Goal: Information Seeking & Learning: Learn about a topic

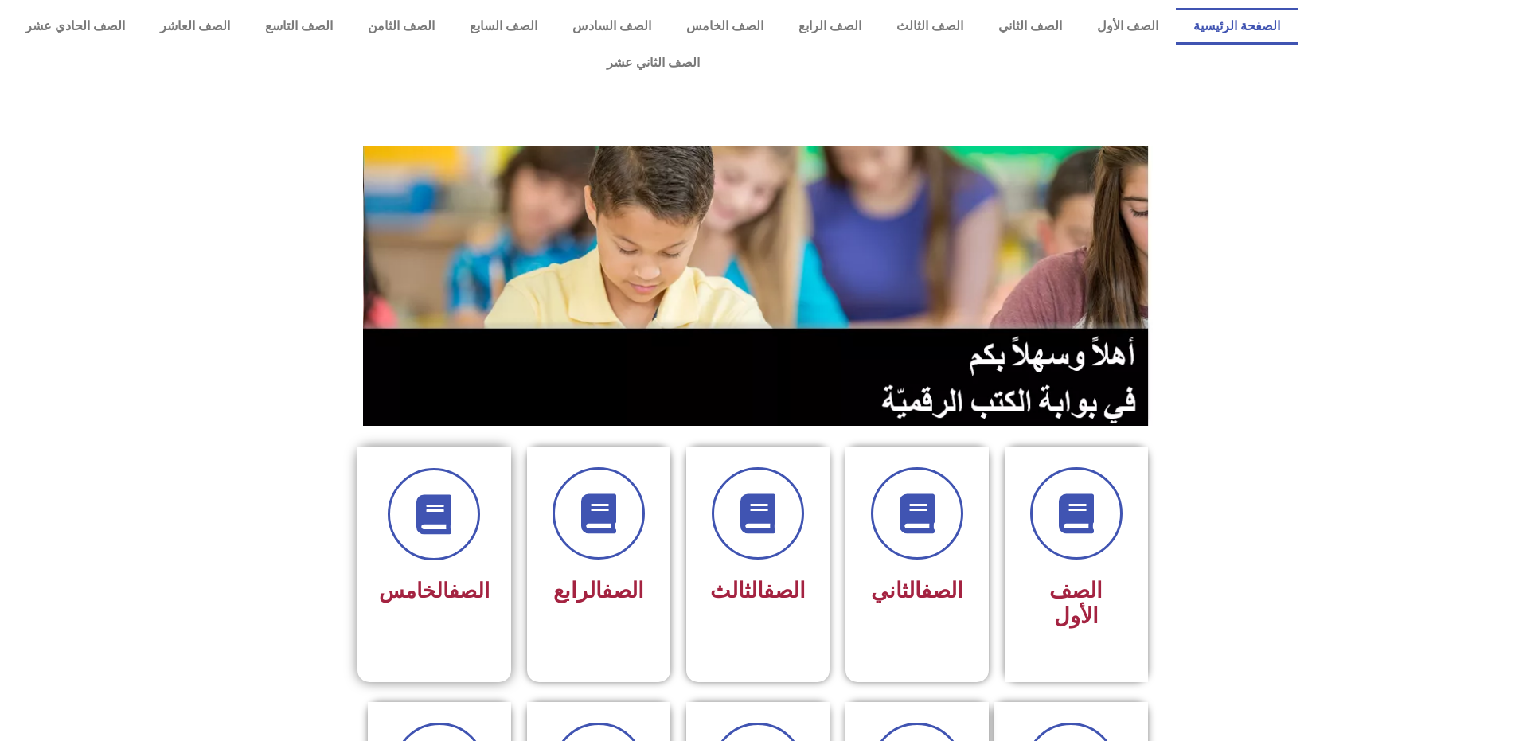
click at [489, 475] on div at bounding box center [434, 514] width 111 height 92
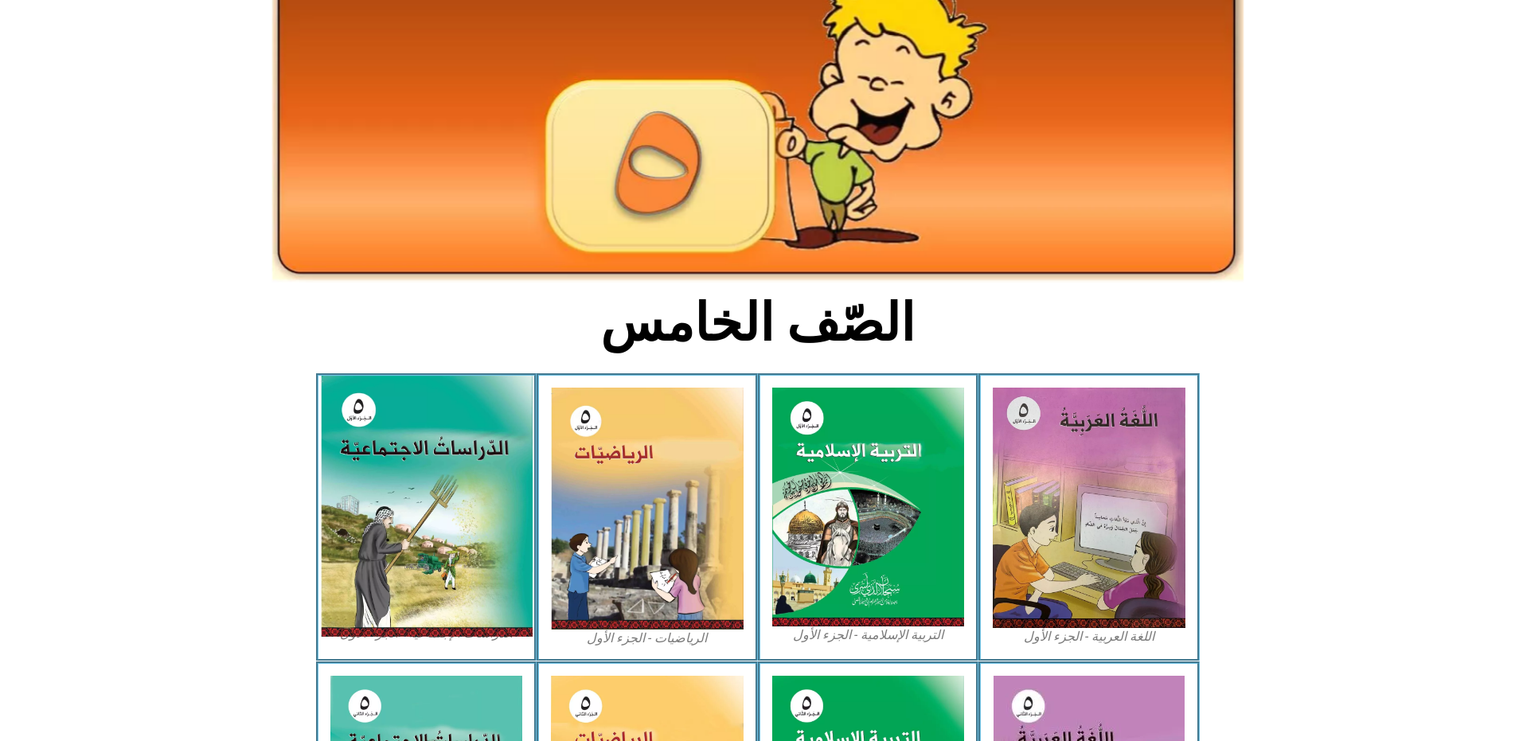
scroll to position [159, 0]
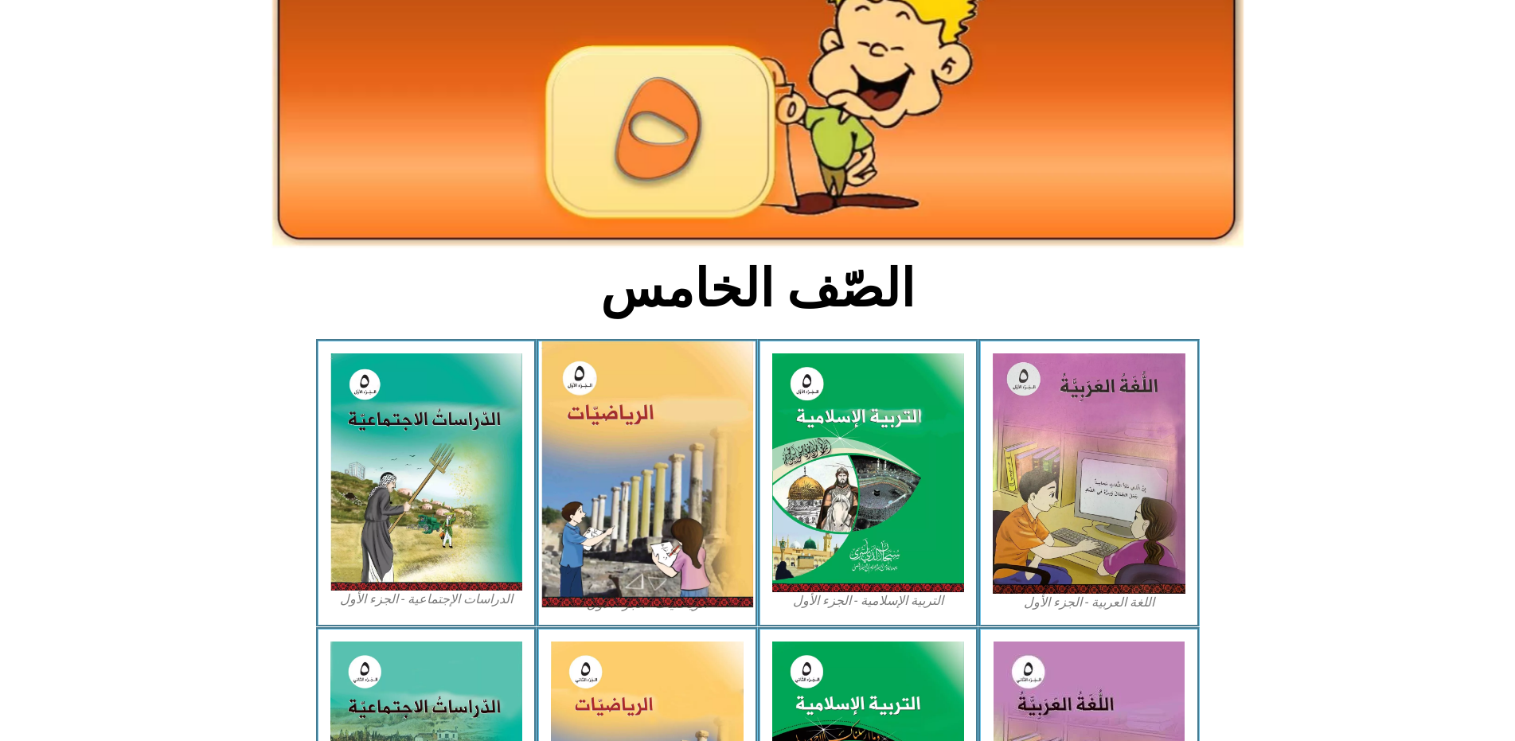
click at [603, 491] on img at bounding box center [648, 475] width 212 height 266
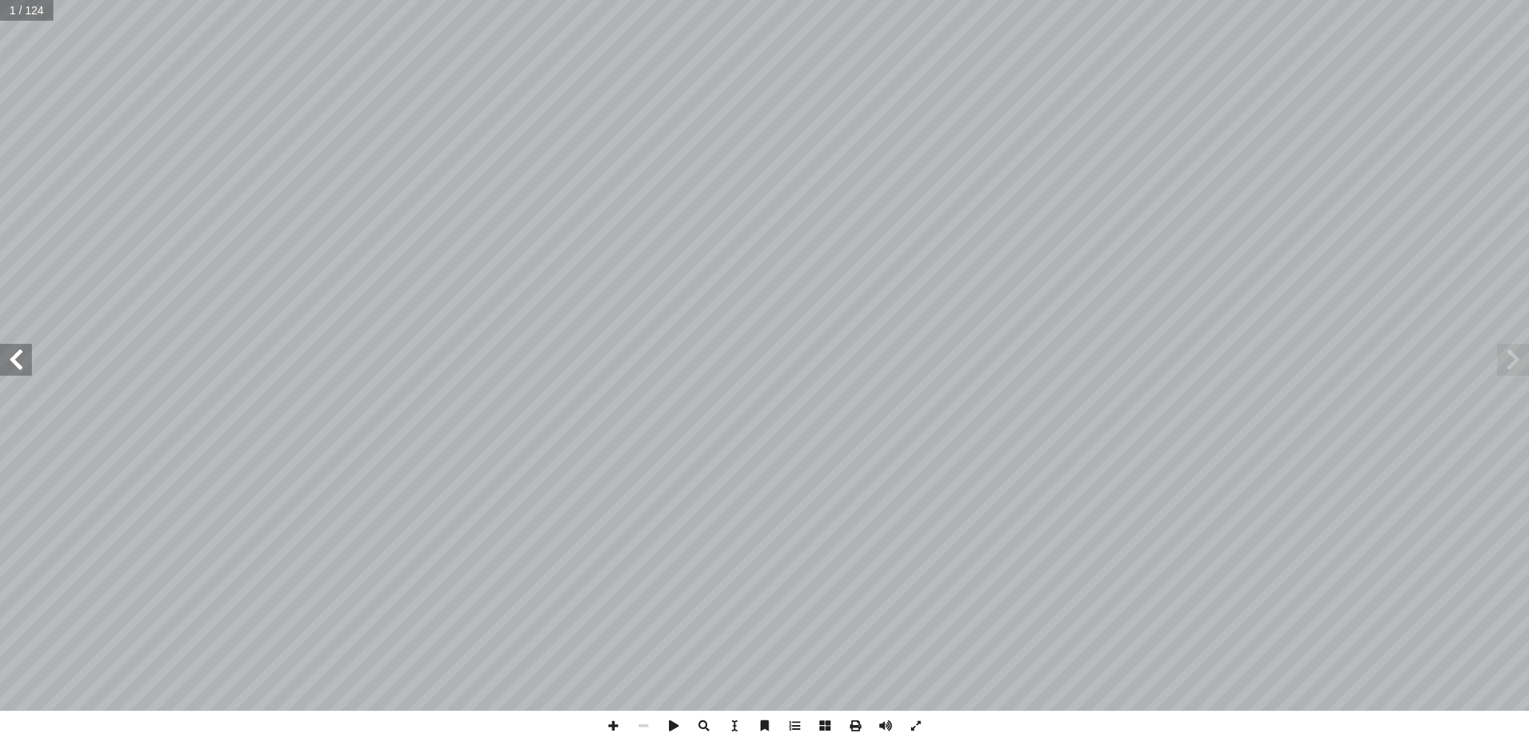
click at [20, 357] on span at bounding box center [16, 360] width 32 height 32
click at [19, 357] on span at bounding box center [16, 360] width 32 height 32
click at [18, 357] on span at bounding box center [16, 360] width 32 height 32
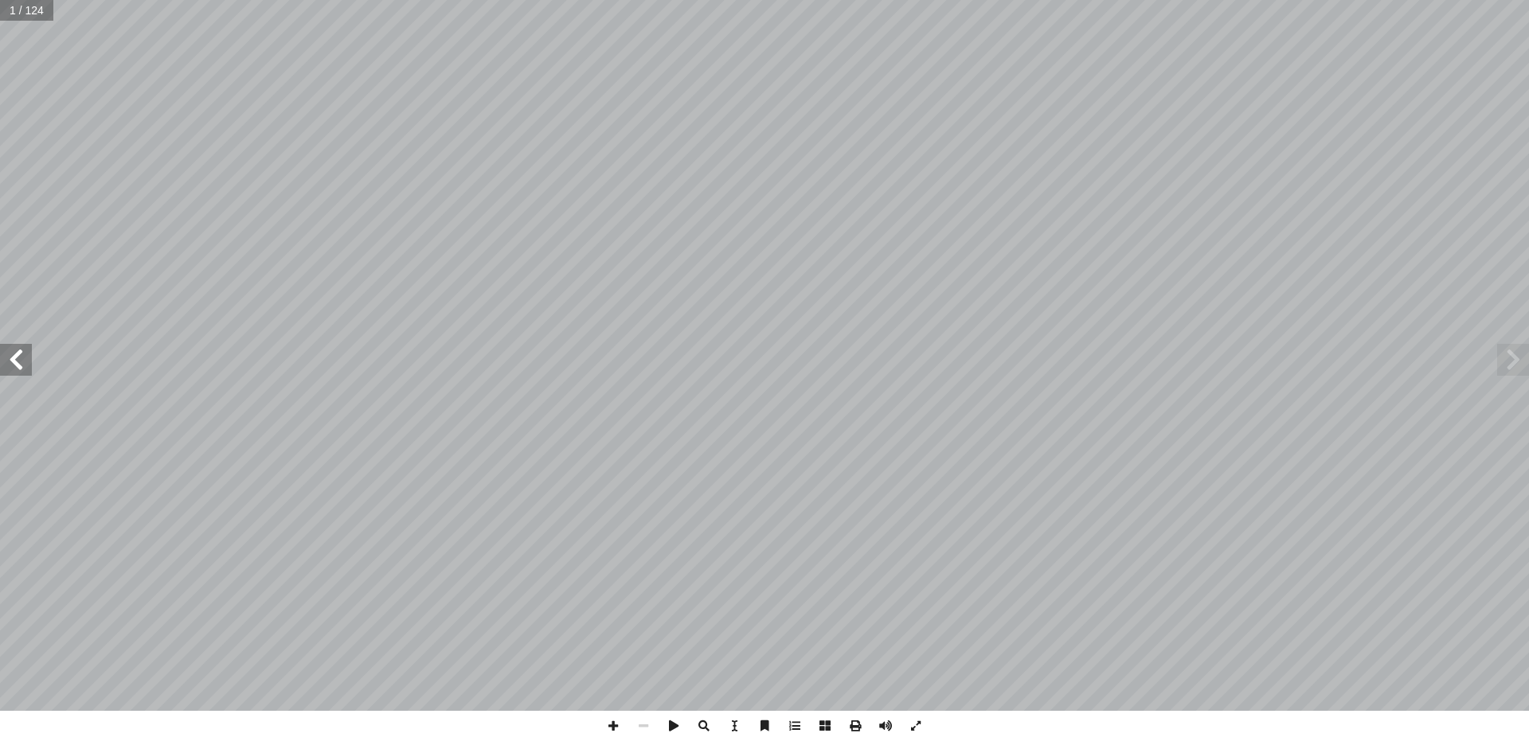
click at [18, 357] on span at bounding box center [16, 360] width 32 height 32
click at [612, 723] on span at bounding box center [613, 726] width 30 height 30
click at [2, 349] on span at bounding box center [16, 360] width 32 height 32
click at [1503, 373] on span at bounding box center [1513, 360] width 32 height 32
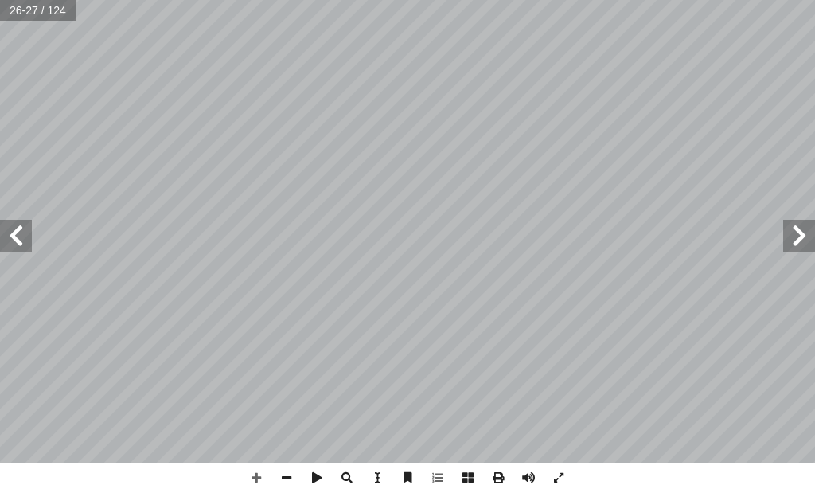
click at [20, 230] on span at bounding box center [16, 236] width 32 height 32
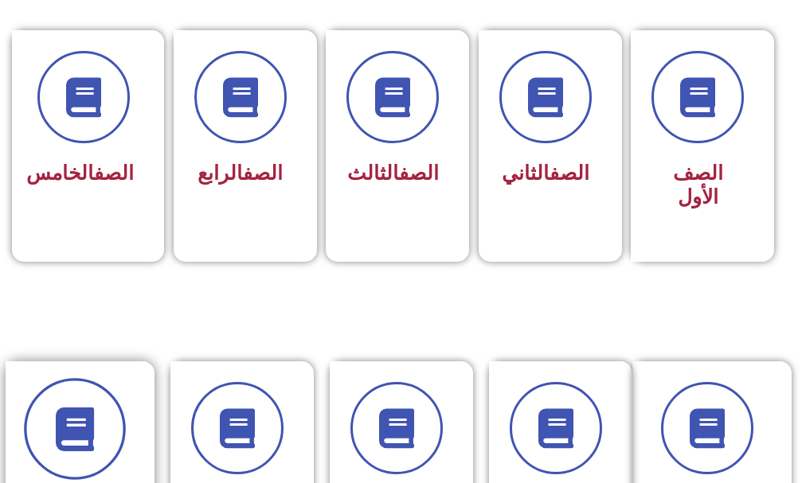
scroll to position [478, 0]
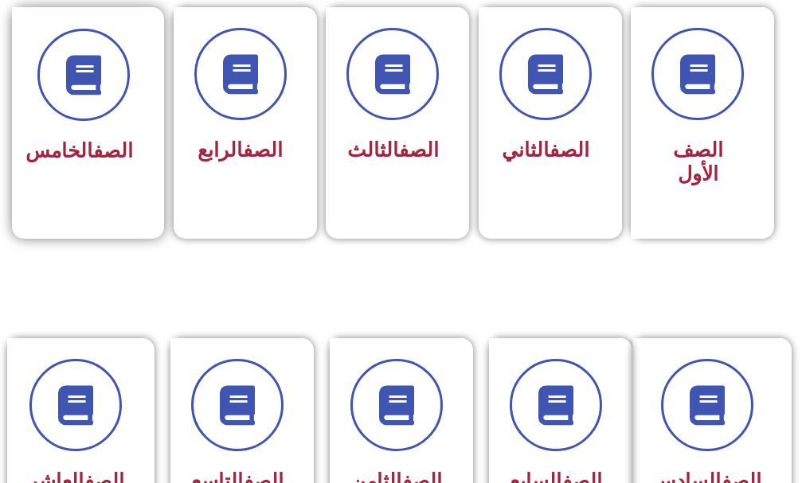
click at [26, 209] on div "الصف الخامس" at bounding box center [83, 111] width 143 height 209
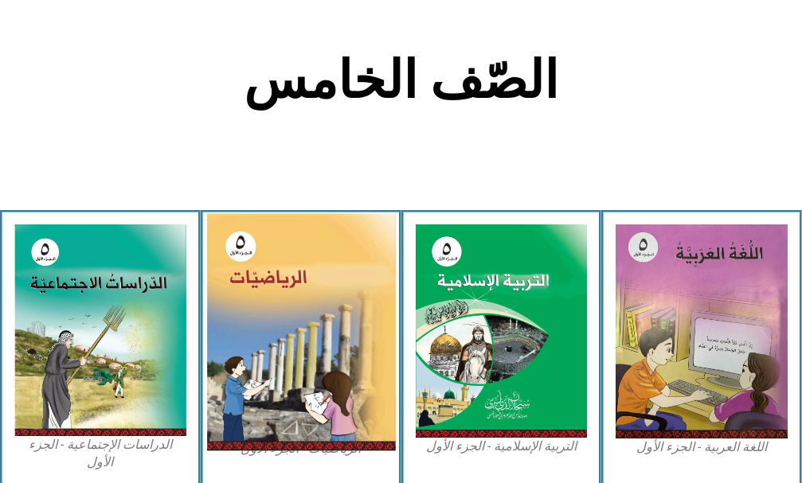
scroll to position [398, 0]
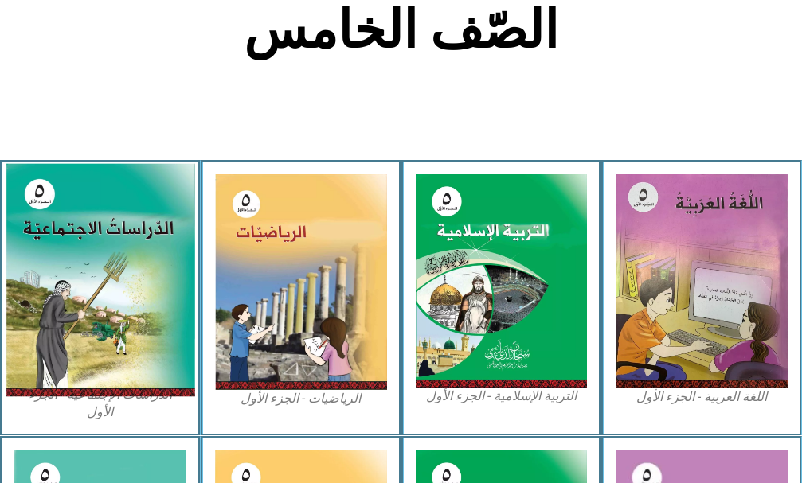
click at [106, 371] on img at bounding box center [100, 279] width 189 height 233
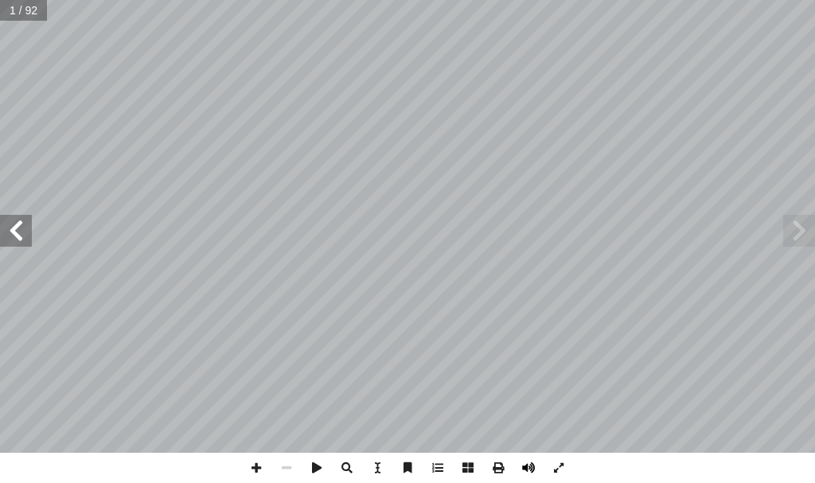
click at [537, 465] on span at bounding box center [529, 468] width 30 height 30
click at [18, 230] on span at bounding box center [16, 231] width 32 height 32
click at [19, 231] on span at bounding box center [16, 231] width 32 height 32
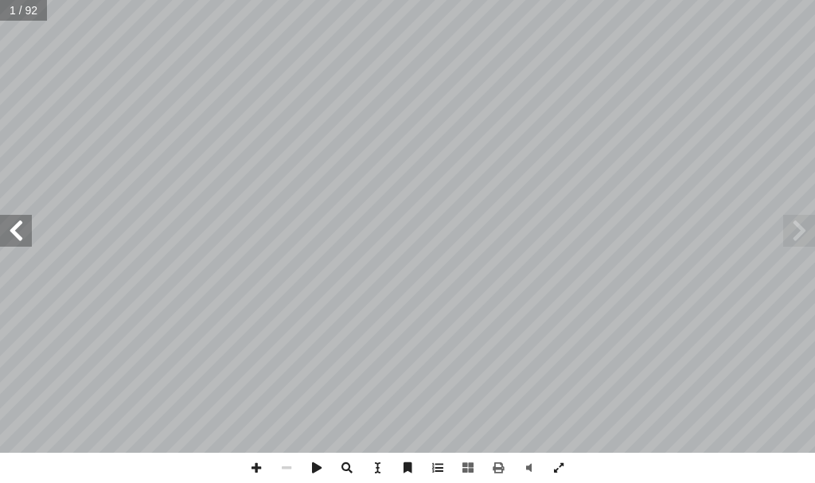
click at [19, 231] on span at bounding box center [16, 231] width 32 height 32
click at [18, 231] on span at bounding box center [16, 231] width 32 height 32
click at [8, 233] on span at bounding box center [16, 231] width 32 height 32
